Goal: Information Seeking & Learning: Find specific fact

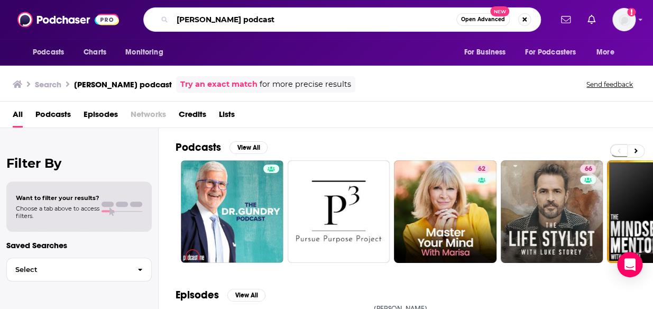
drag, startPoint x: 309, startPoint y: 21, endPoint x: 102, endPoint y: 20, distance: 207.4
click at [102, 20] on div "Podcasts Charts Monitoring [PERSON_NAME] podcast Open Advanced New For Business…" at bounding box center [326, 19] width 653 height 39
paste input "Being Well with [PERSON_NAME] and Dr. [PERSON_NAME]"
type input "Being Well with [PERSON_NAME] and Dr. [PERSON_NAME]"
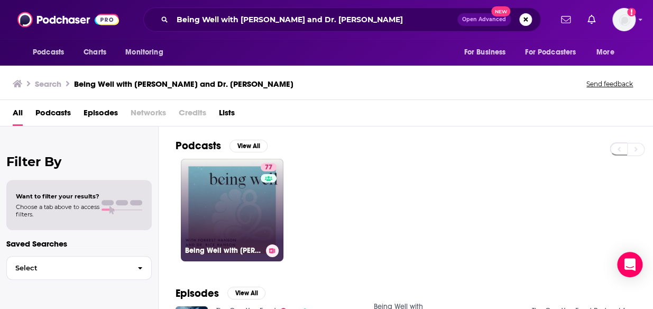
click at [199, 177] on link "77 Being Well with [PERSON_NAME] and Dr. [PERSON_NAME]" at bounding box center [232, 210] width 103 height 103
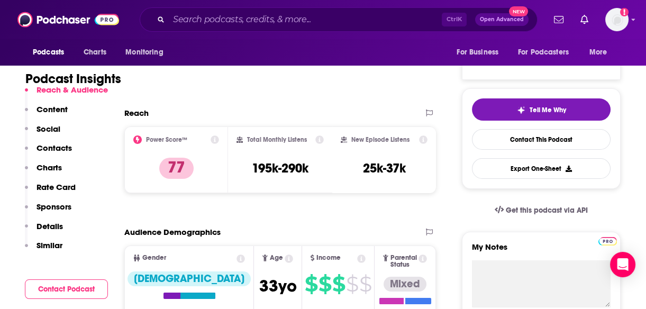
scroll to position [207, 0]
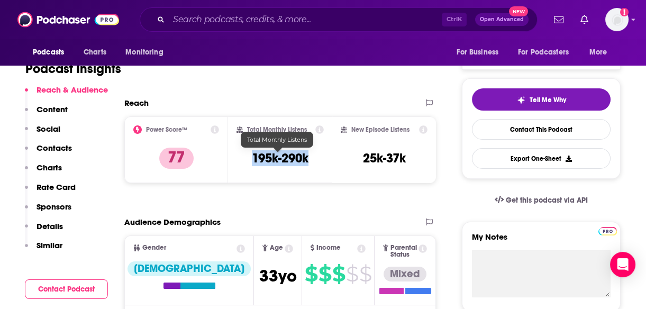
drag, startPoint x: 313, startPoint y: 159, endPoint x: 248, endPoint y: 159, distance: 65.1
click at [248, 159] on div "Total Monthly Listens 195k-290k" at bounding box center [280, 149] width 87 height 49
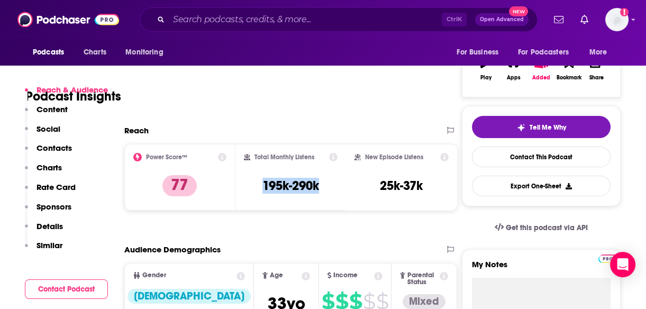
scroll to position [212, 0]
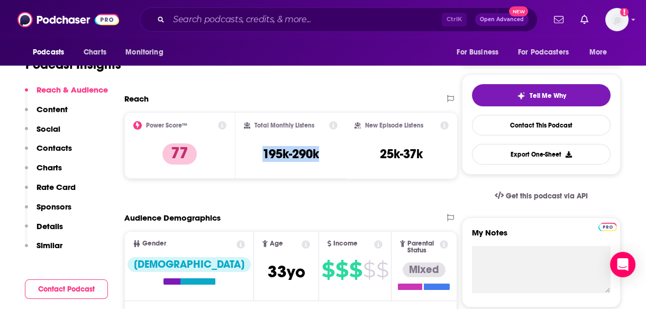
copy h3 "195k-290k"
